Goal: Task Accomplishment & Management: Use online tool/utility

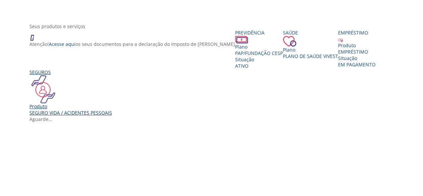
scroll to position [167, 0]
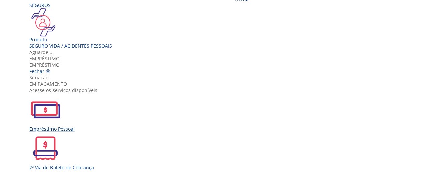
click at [106, 101] on div "Empréstimo Pessoal" at bounding box center [214, 112] width 370 height 38
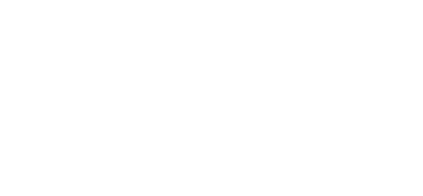
scroll to position [270, 0]
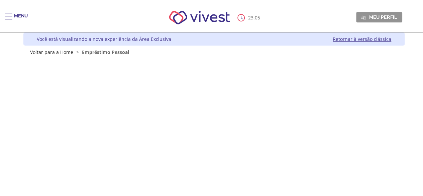
click at [22, 16] on div "Menu" at bounding box center [21, 19] width 14 height 13
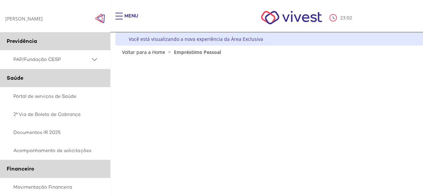
click at [103, 20] on img "Click to close side navigation." at bounding box center [100, 18] width 10 height 10
